Goal: Find specific fact: Find specific fact

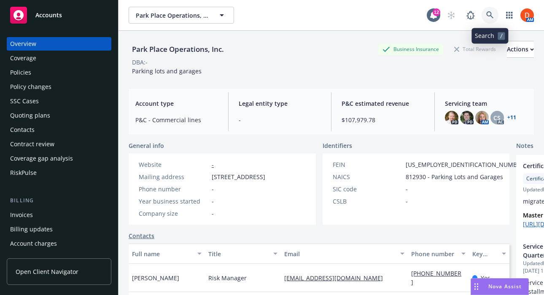
click at [485, 16] on link at bounding box center [490, 15] width 17 height 17
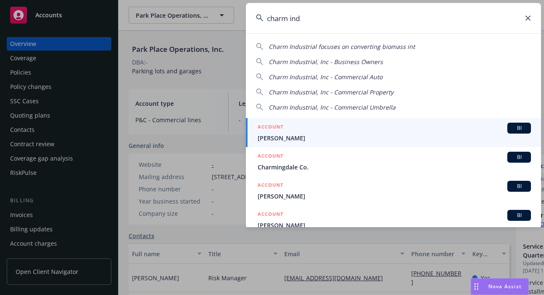
type input "charm indu"
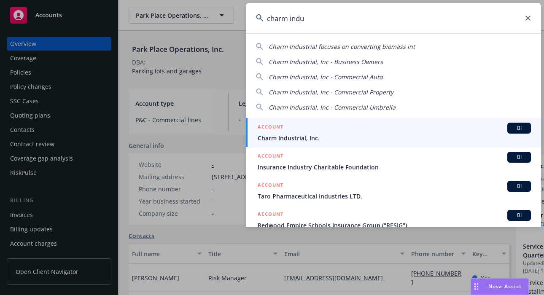
click at [282, 126] on h5 "ACCOUNT" at bounding box center [271, 128] width 26 height 10
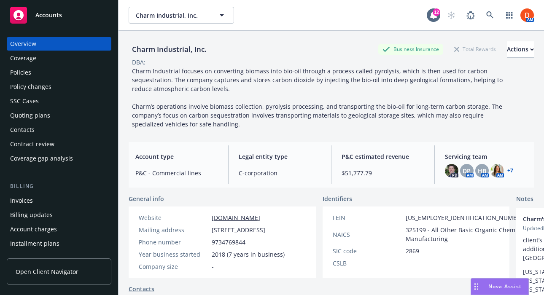
click at [39, 201] on div "Invoices" at bounding box center [59, 201] width 98 height 14
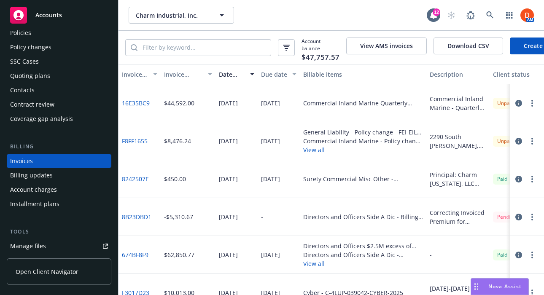
click at [144, 106] on link "16E35BC9" at bounding box center [136, 103] width 28 height 9
click at [143, 102] on link "16E35BC9" at bounding box center [136, 103] width 28 height 9
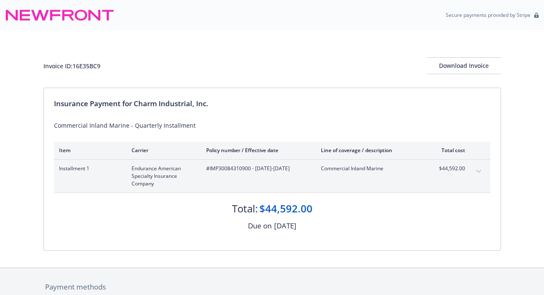
click at [85, 64] on div "Invoice ID: 16E35BC9" at bounding box center [71, 66] width 57 height 9
copy div "16E35BC9"
